Goal: Find specific page/section: Find specific page/section

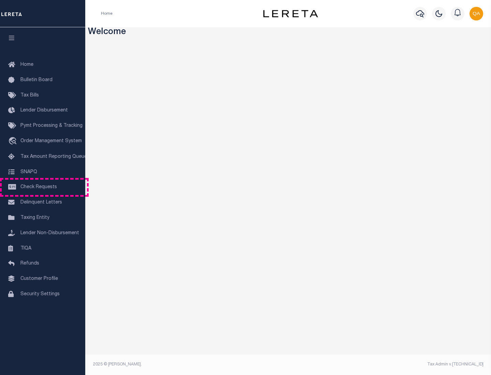
click at [43, 187] on span "Check Requests" at bounding box center [38, 187] width 37 height 5
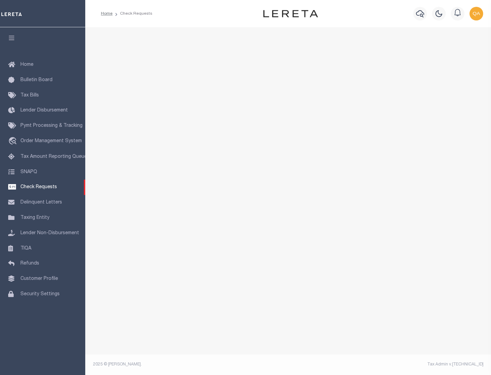
select select "50"
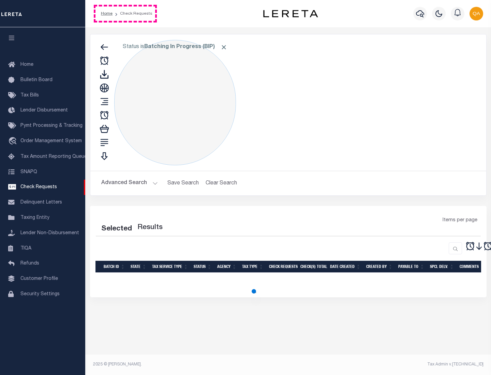
select select "50"
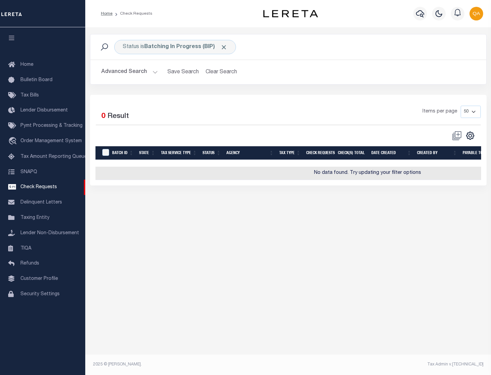
click at [224, 47] on span "Click to Remove" at bounding box center [223, 47] width 7 height 7
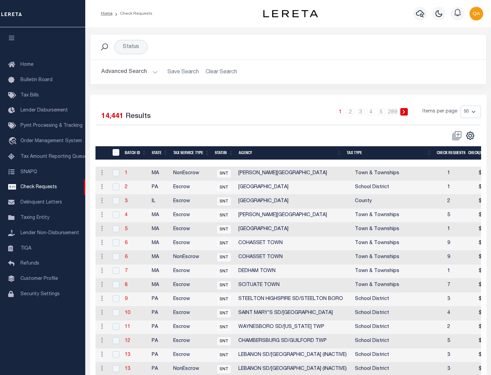
scroll to position [329, 0]
